Goal: Navigation & Orientation: Find specific page/section

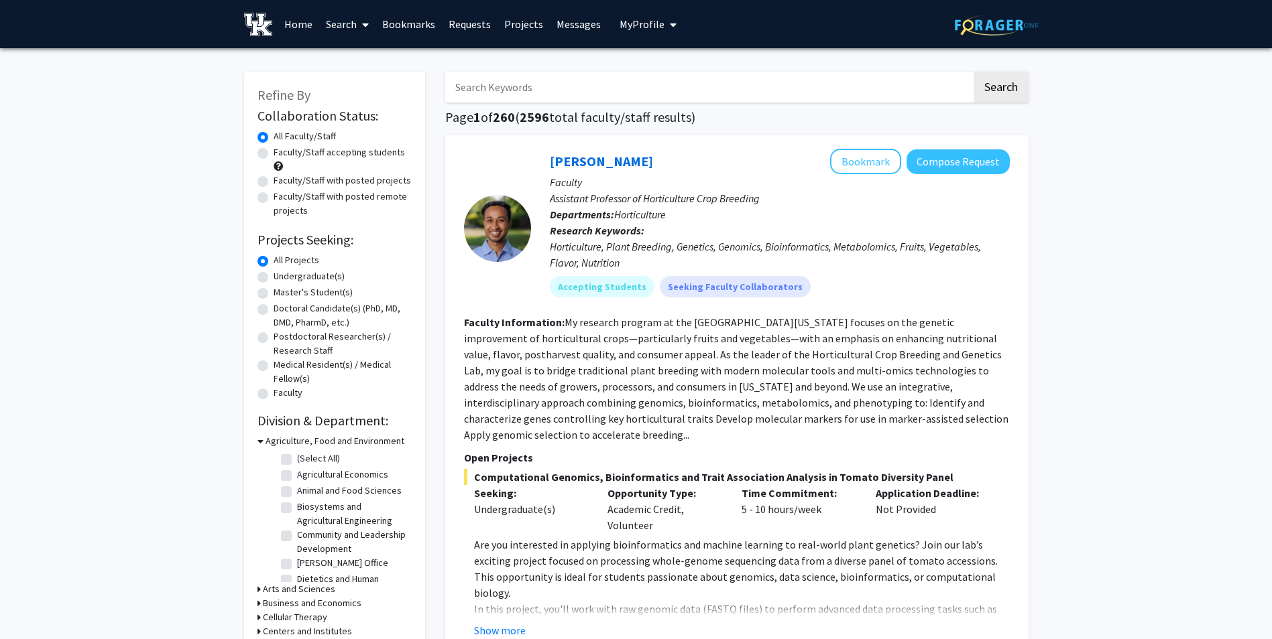
click at [387, 22] on link "Bookmarks" at bounding box center [408, 24] width 66 height 47
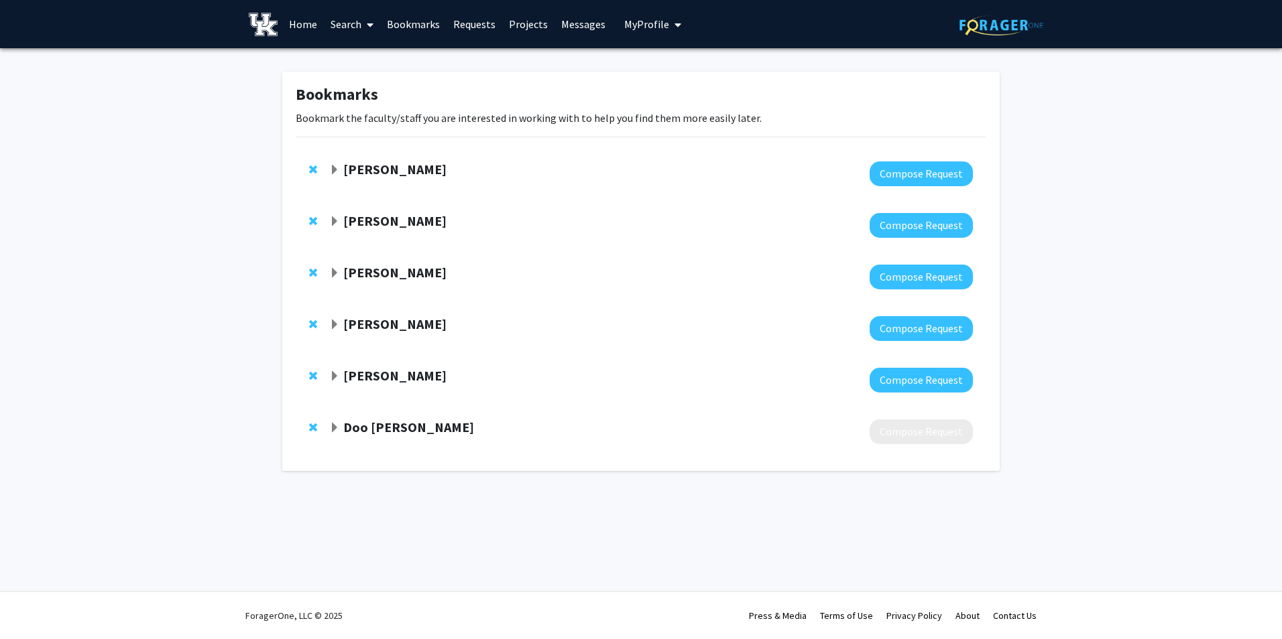
click at [382, 223] on strong "[PERSON_NAME]" at bounding box center [394, 220] width 103 height 17
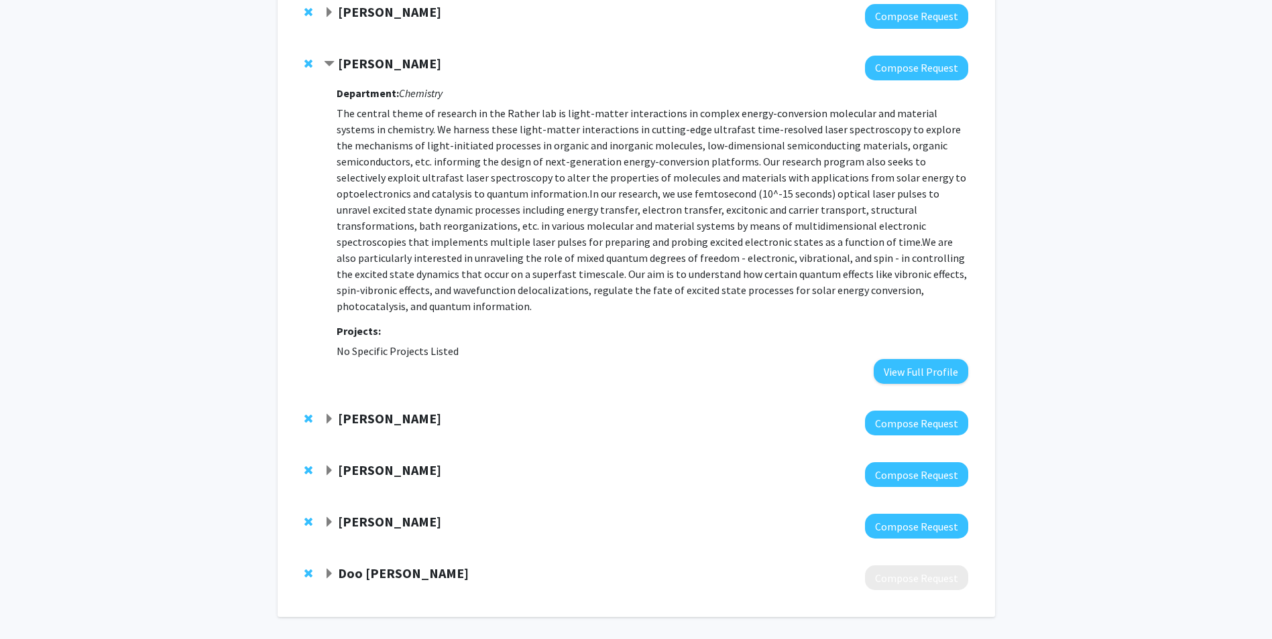
scroll to position [190, 0]
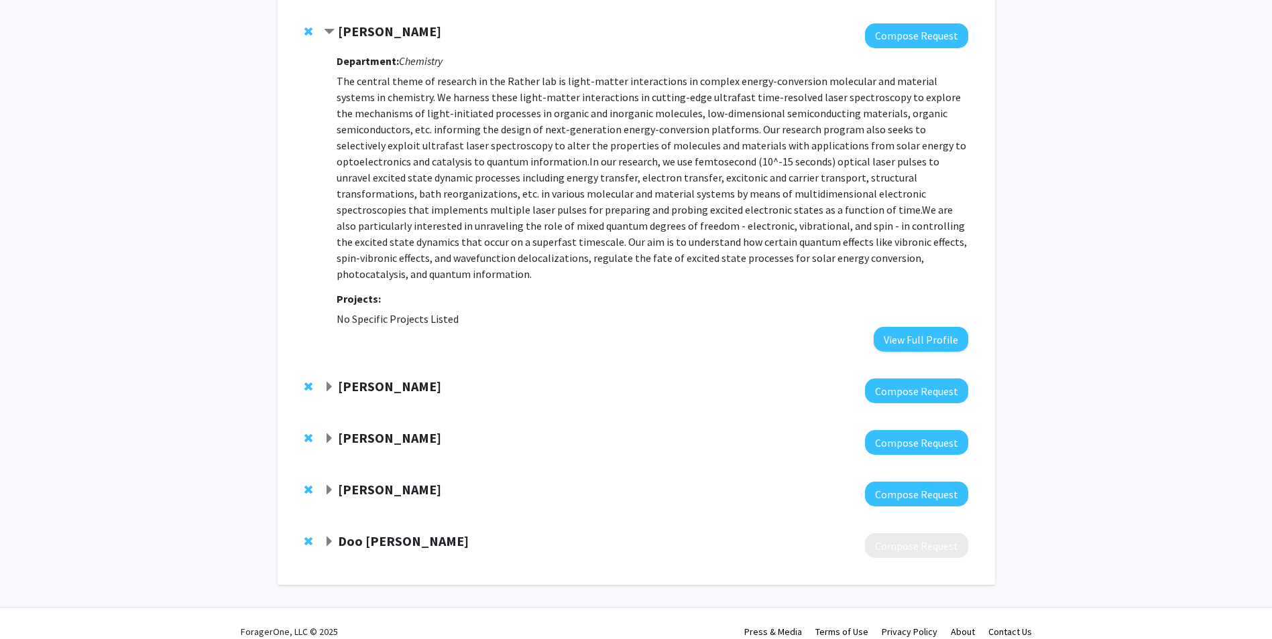
click at [357, 481] on strong "[PERSON_NAME]" at bounding box center [389, 489] width 103 height 17
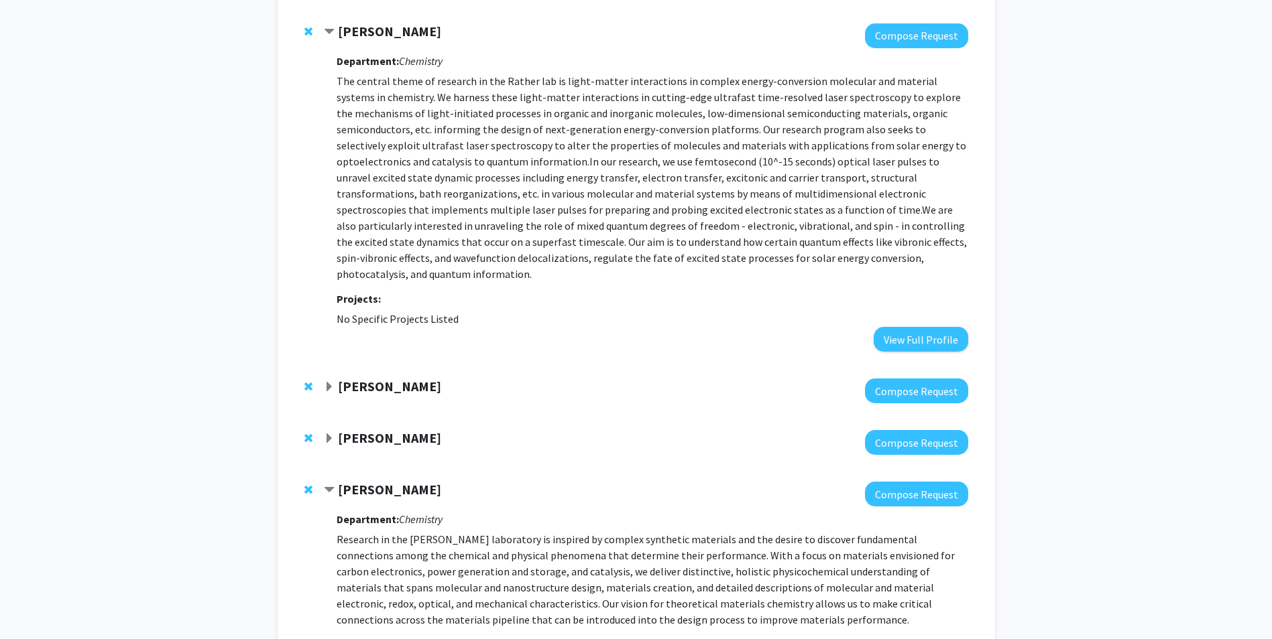
click at [361, 417] on div "[PERSON_NAME] Compose Request" at bounding box center [636, 443] width 690 height 52
click at [362, 430] on strong "[PERSON_NAME]" at bounding box center [389, 438] width 103 height 17
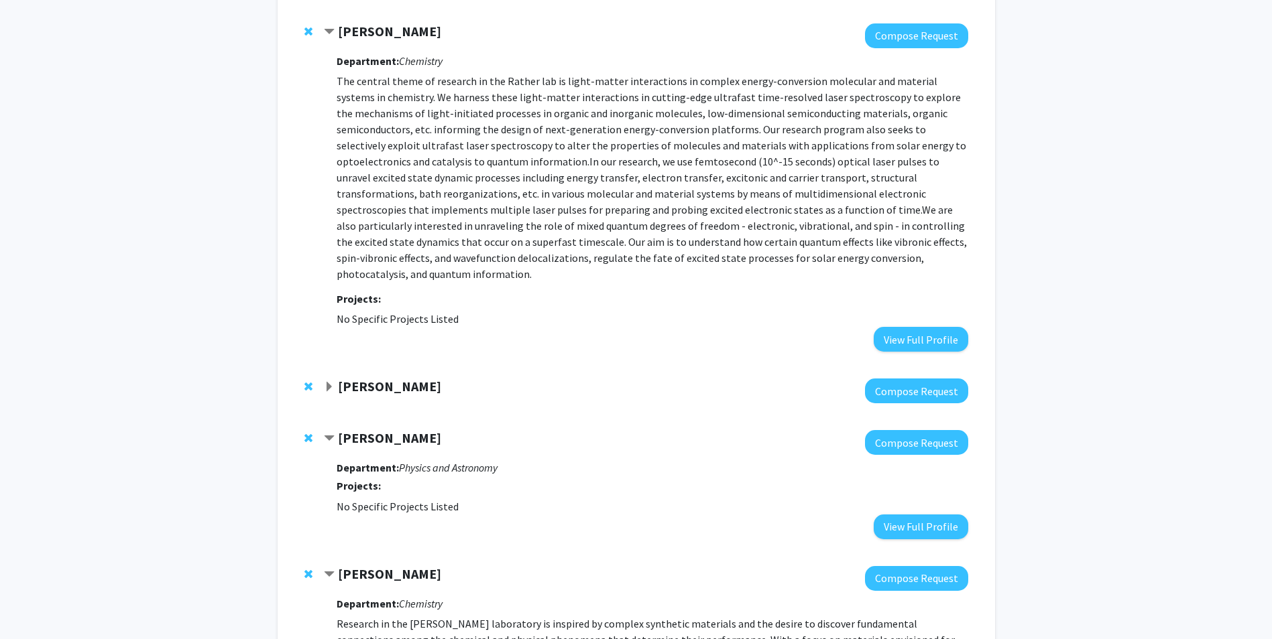
click at [357, 378] on strong "[PERSON_NAME]" at bounding box center [389, 386] width 103 height 17
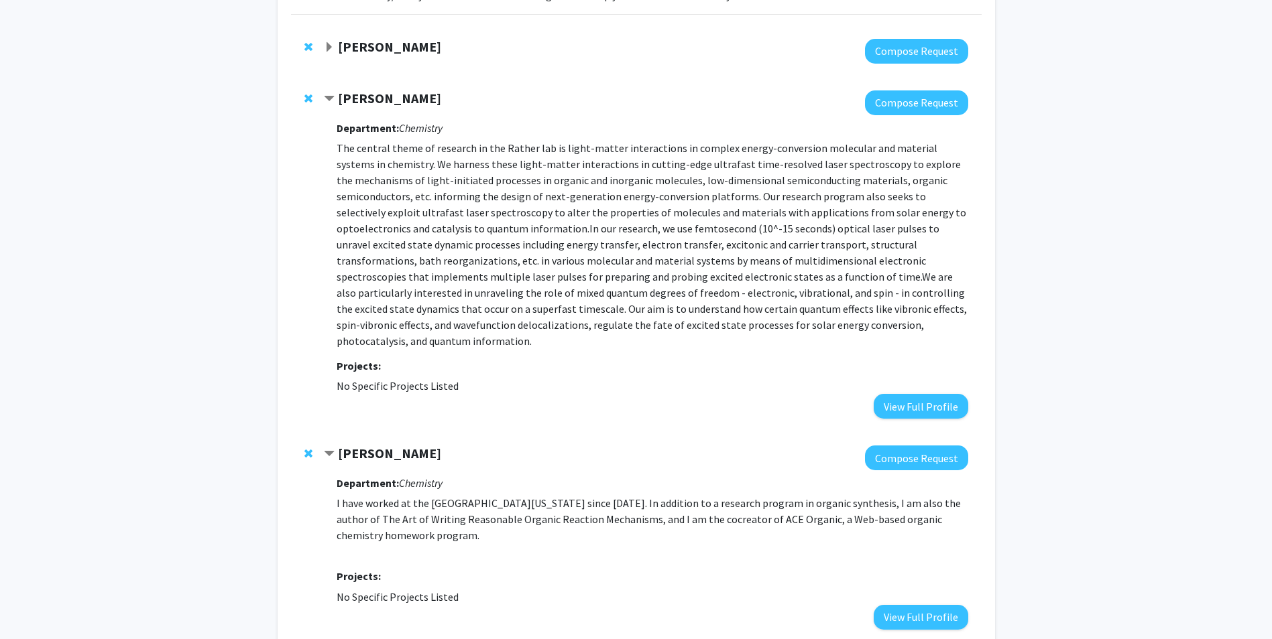
scroll to position [56, 0]
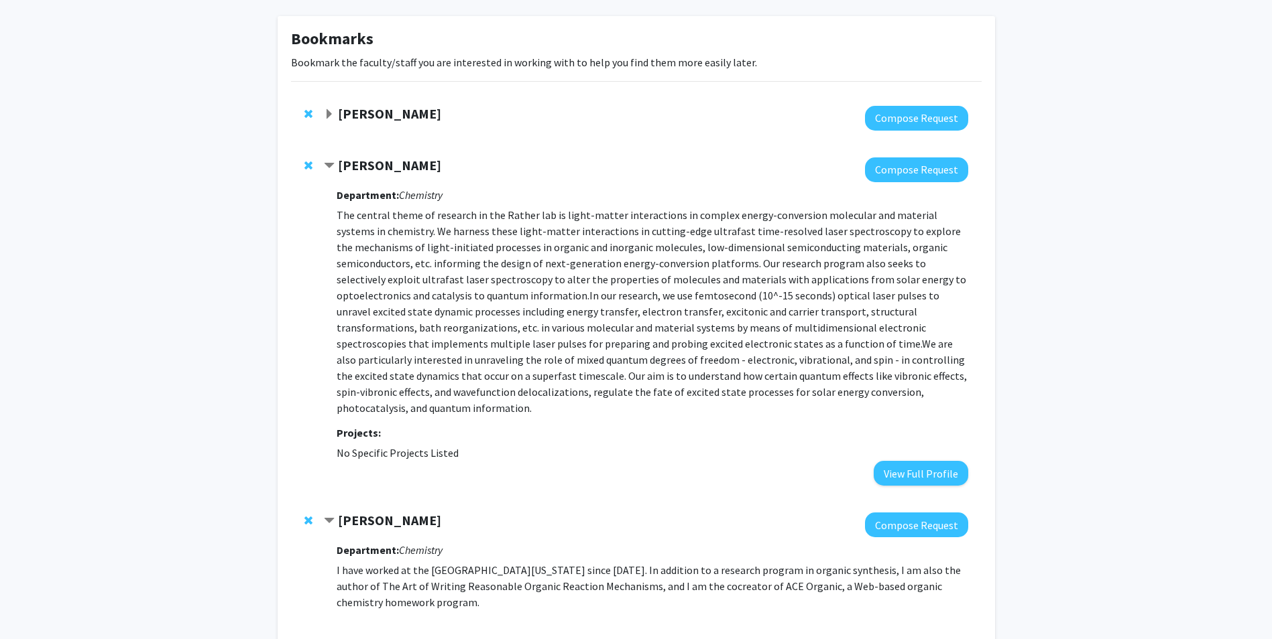
click at [390, 120] on strong "[PERSON_NAME]" at bounding box center [389, 113] width 103 height 17
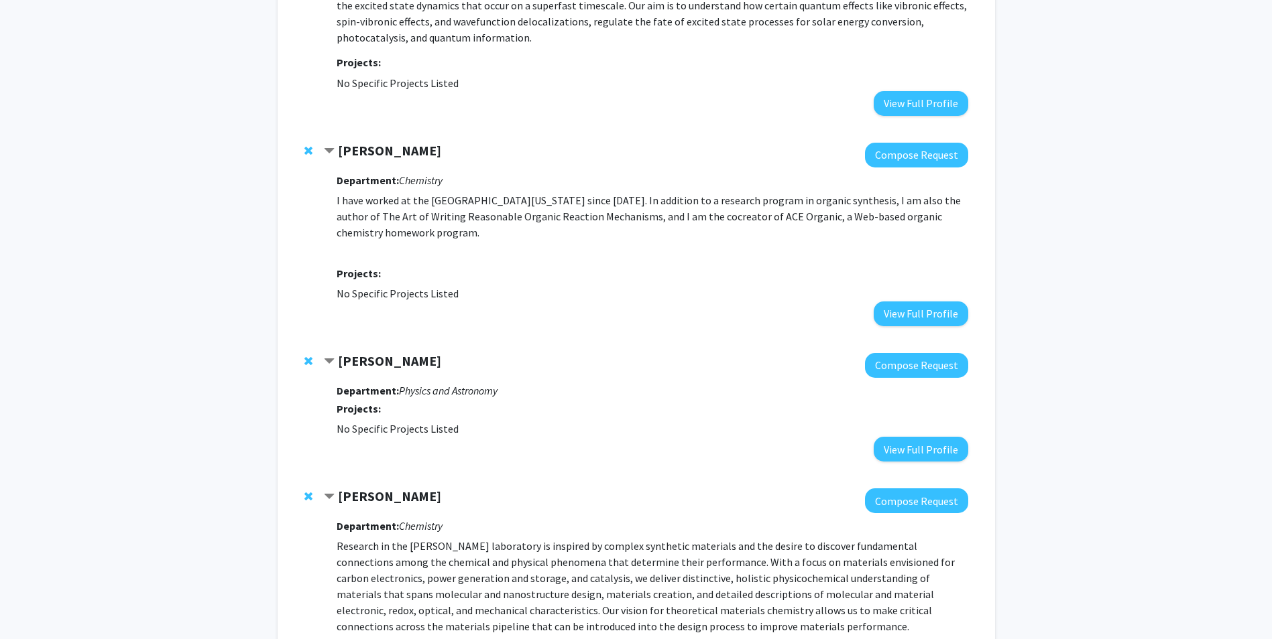
scroll to position [645, 0]
